Goal: Obtain resource: Download file/media

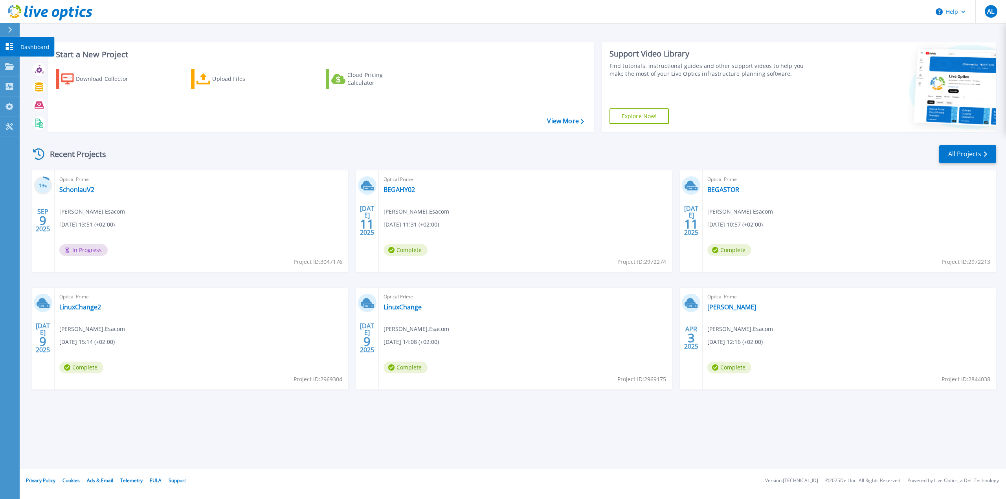
click at [40, 44] on p "Dashboard" at bounding box center [34, 47] width 29 height 20
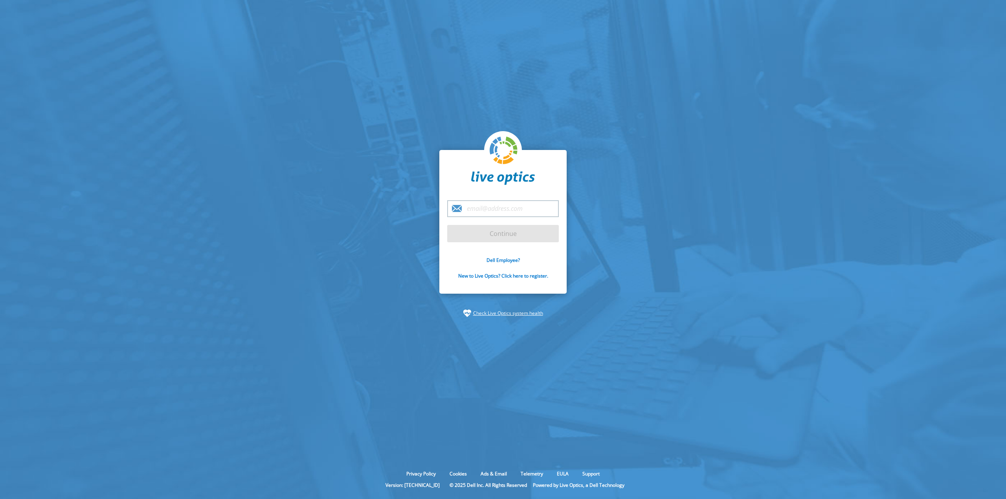
type input "[EMAIL_ADDRESS][PERSON_NAME][DOMAIN_NAME]"
click at [496, 238] on input "Continue" at bounding box center [503, 233] width 112 height 17
click at [508, 233] on input "Continue" at bounding box center [503, 233] width 112 height 17
click at [490, 243] on form "arne.lammert@esacom.de Continue Dell Employee? New to Live Optics? Click here t…" at bounding box center [503, 244] width 112 height 88
click at [492, 238] on input "Continue" at bounding box center [503, 233] width 112 height 17
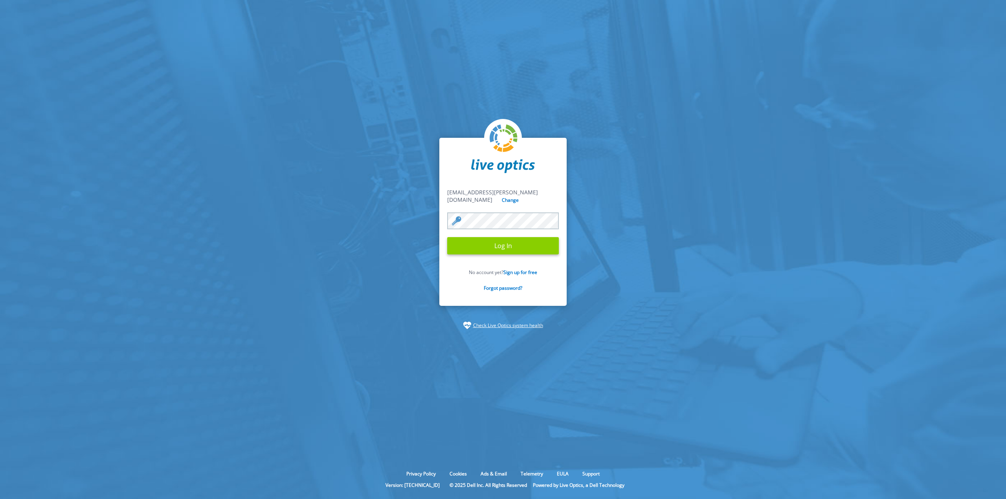
click at [495, 242] on input "Log In" at bounding box center [503, 245] width 112 height 17
drag, startPoint x: 317, startPoint y: 217, endPoint x: 321, endPoint y: 216, distance: 4.4
click at [317, 217] on section "arne.lammert@esacom.de arne.lammert@esacom.de Change Log In No account yet? Sig…" at bounding box center [503, 234] width 1006 height 468
click at [514, 243] on input "Log In" at bounding box center [503, 245] width 112 height 17
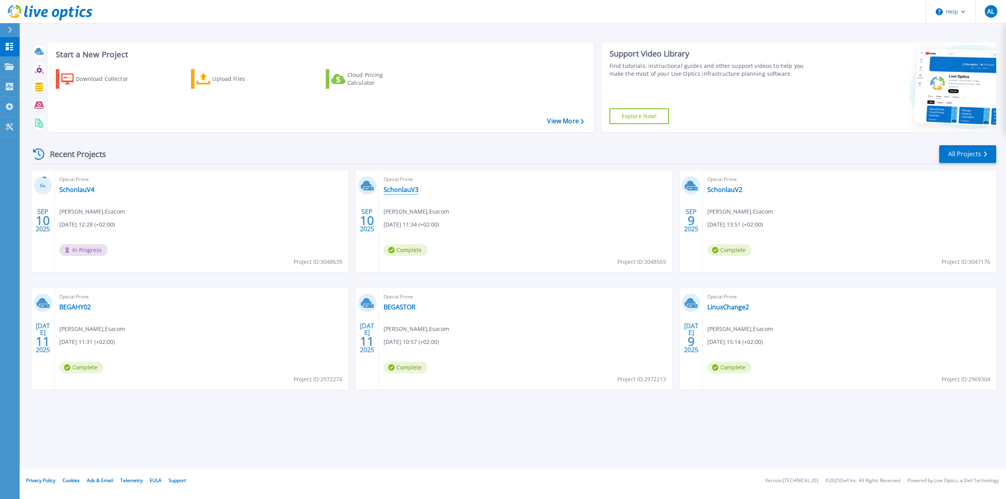
click at [409, 191] on link "SchonlauV3" at bounding box center [400, 190] width 35 height 8
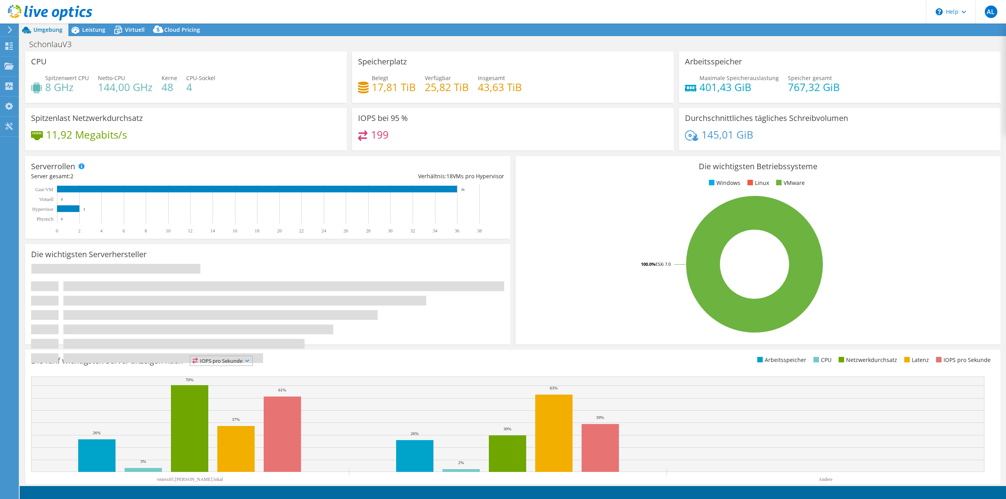
select select "USD"
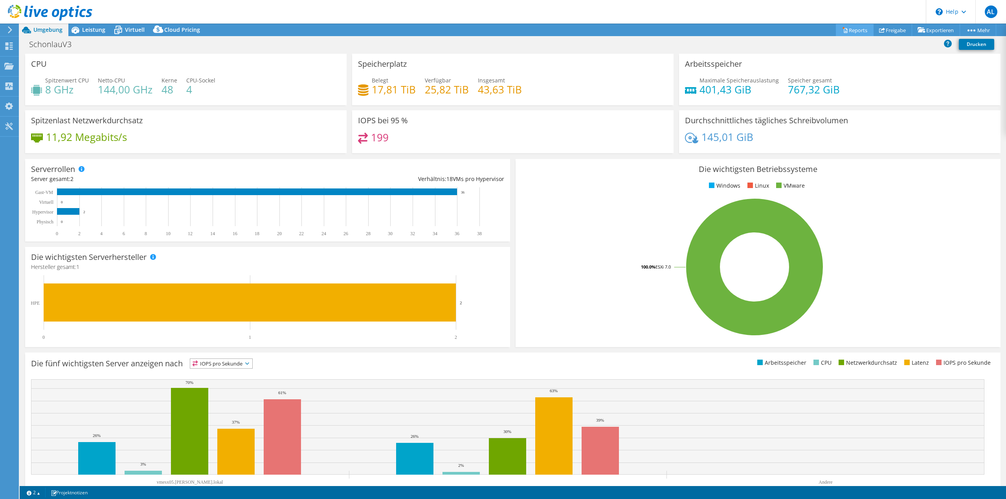
click at [850, 31] on link "Reports" at bounding box center [855, 30] width 38 height 12
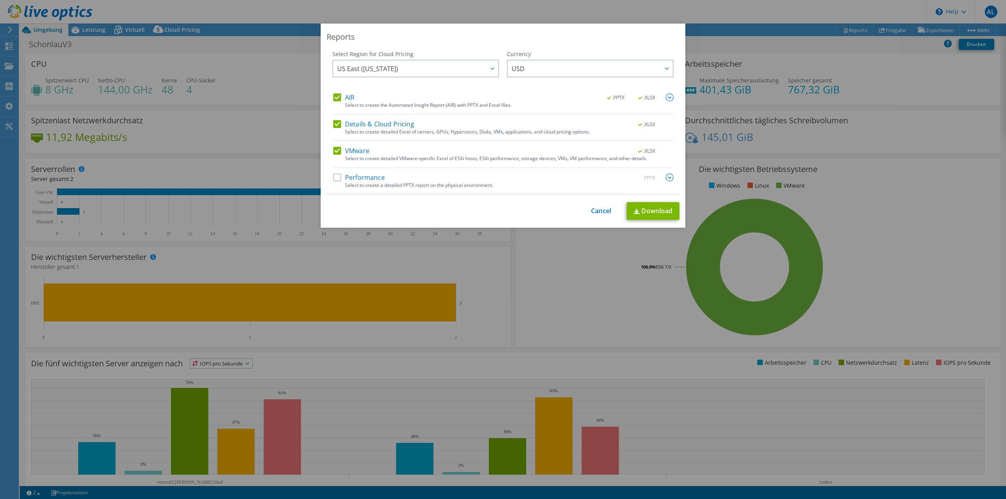
click at [373, 177] on label "Performance" at bounding box center [358, 178] width 51 height 8
click at [0, 0] on input "Performance" at bounding box center [0, 0] width 0 height 0
click at [488, 66] on div at bounding box center [492, 69] width 13 height 16
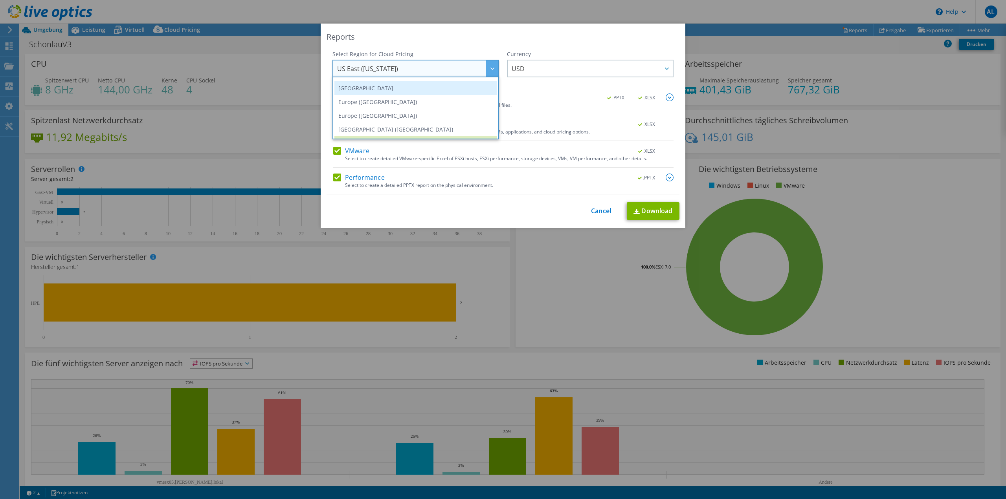
scroll to position [67, 0]
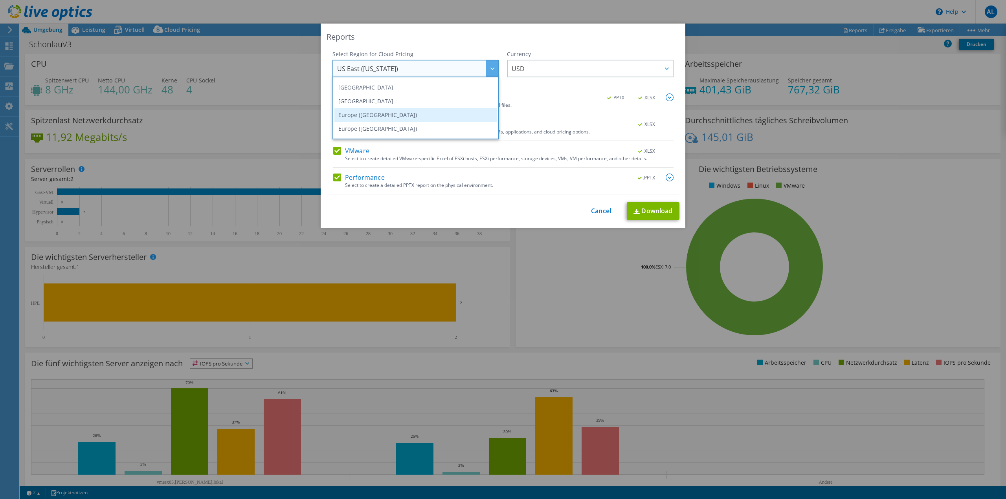
click at [423, 121] on li "Europe ([GEOGRAPHIC_DATA])" at bounding box center [415, 115] width 163 height 14
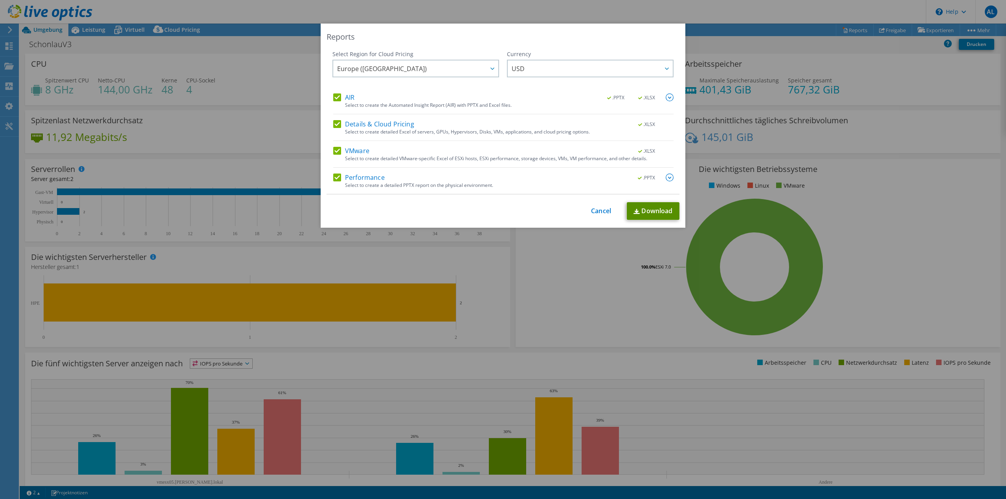
click at [659, 213] on link "Download" at bounding box center [653, 211] width 53 height 18
click at [509, 264] on div "Reports Select Region for Cloud Pricing Asia Pacific ([GEOGRAPHIC_DATA]) [GEOGR…" at bounding box center [503, 250] width 1006 height 452
